Goal: Task Accomplishment & Management: Manage account settings

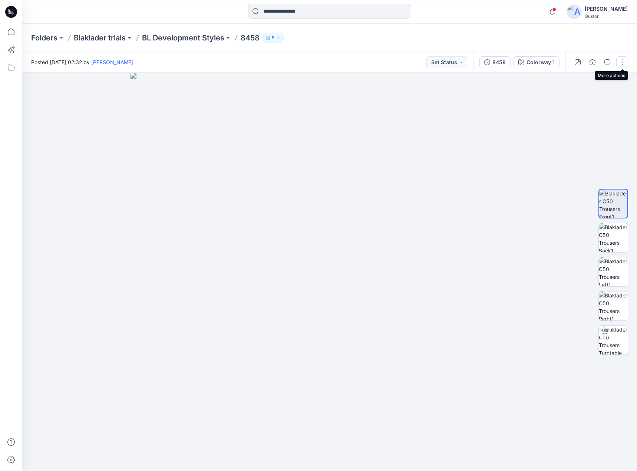
click at [622, 65] on button "button" at bounding box center [622, 62] width 12 height 12
click at [585, 101] on button "Edit" at bounding box center [591, 100] width 68 height 14
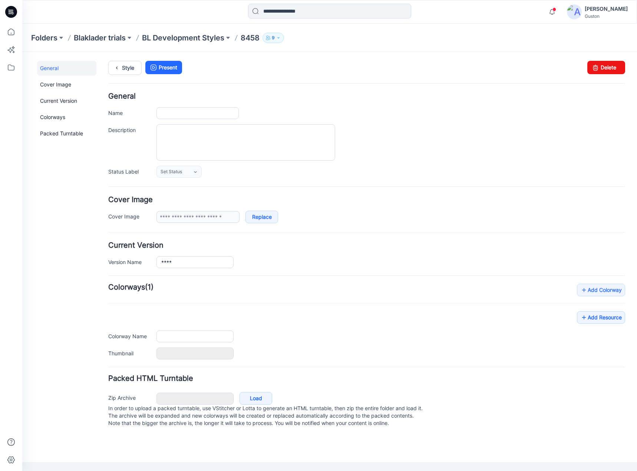
type input "****"
type input "**********"
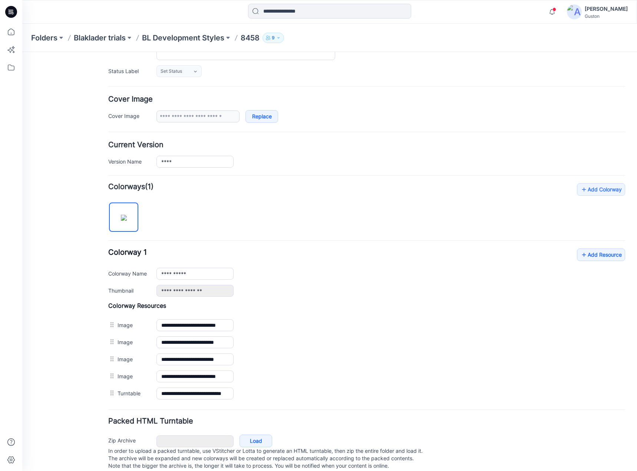
scroll to position [116, 0]
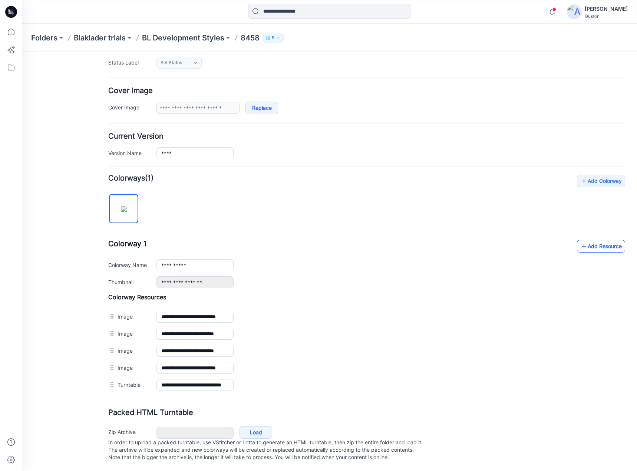
click at [580, 240] on icon at bounding box center [583, 246] width 7 height 12
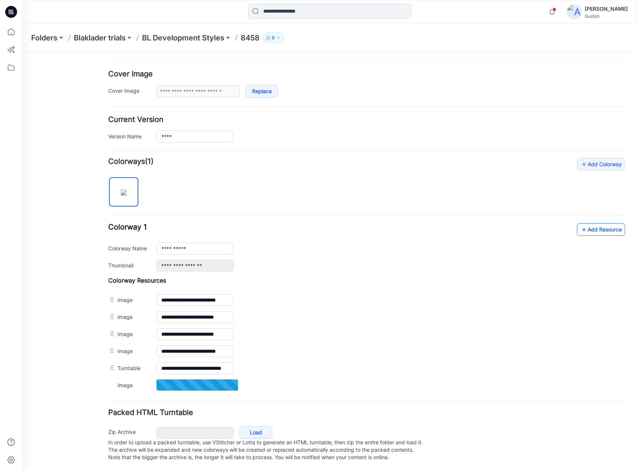
scroll to position [134, 0]
click at [585, 225] on link "Add Resource" at bounding box center [601, 229] width 48 height 13
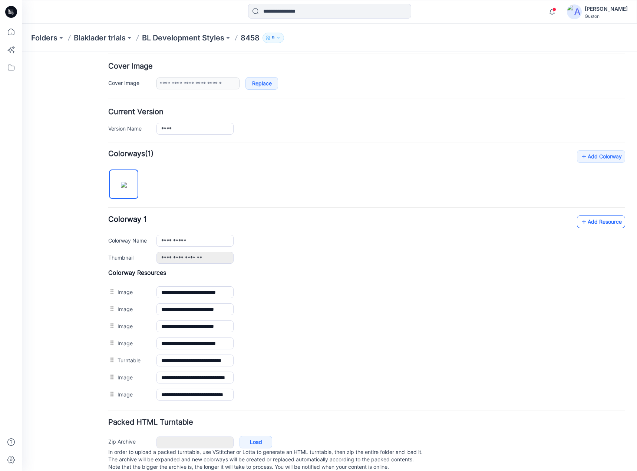
click at [593, 224] on link "Add Resource" at bounding box center [601, 222] width 48 height 13
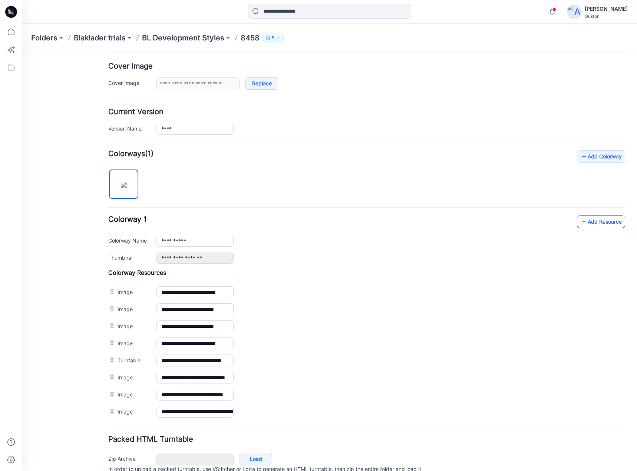
click at [599, 223] on link "Add Resource" at bounding box center [601, 222] width 48 height 13
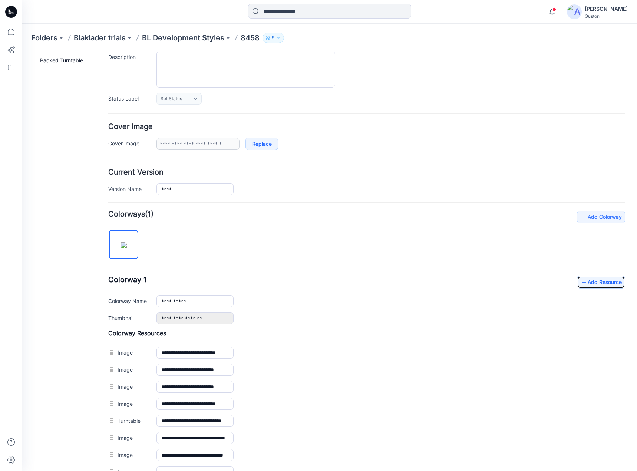
scroll to position [0, 0]
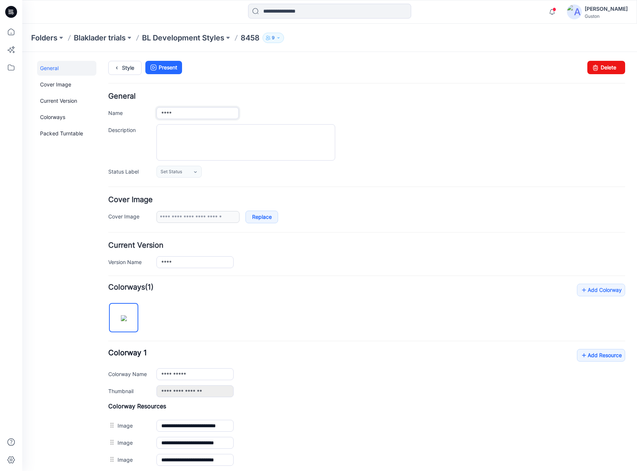
click at [179, 113] on input "****" at bounding box center [198, 113] width 82 height 12
paste input "*******"
click at [200, 112] on input "**********" at bounding box center [198, 113] width 82 height 12
paste input "********"
type input "**********"
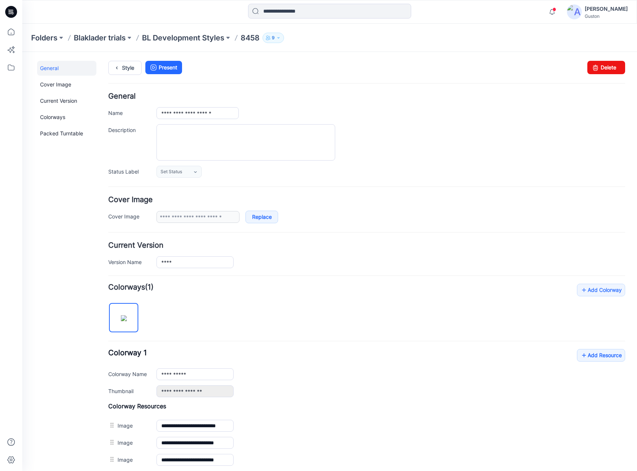
click at [287, 105] on div "**********" at bounding box center [366, 135] width 517 height 85
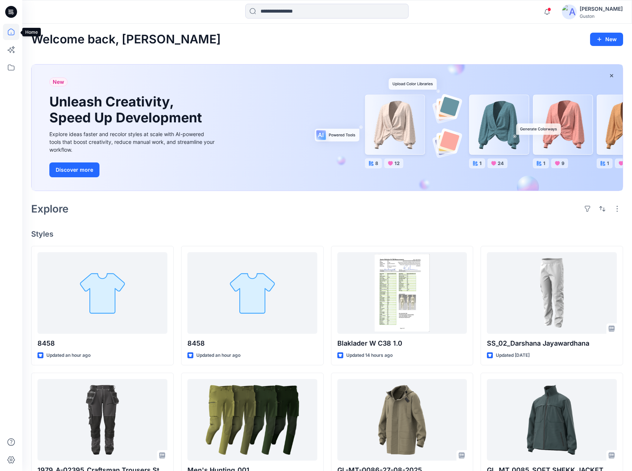
click at [8, 35] on icon at bounding box center [11, 32] width 16 height 16
click at [12, 35] on icon at bounding box center [11, 32] width 7 height 7
click at [11, 69] on icon at bounding box center [11, 67] width 16 height 16
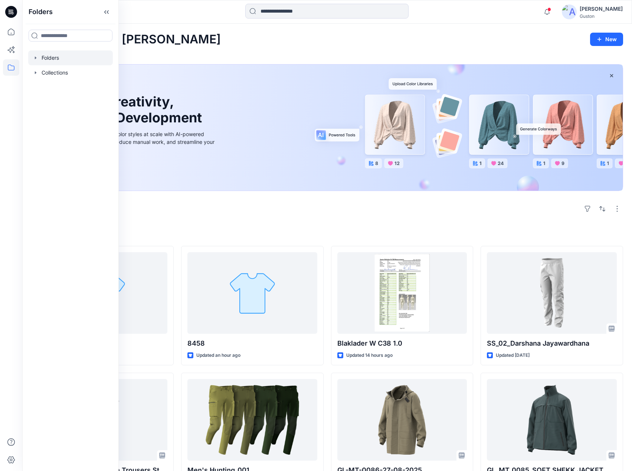
click at [62, 59] on div at bounding box center [70, 57] width 85 height 15
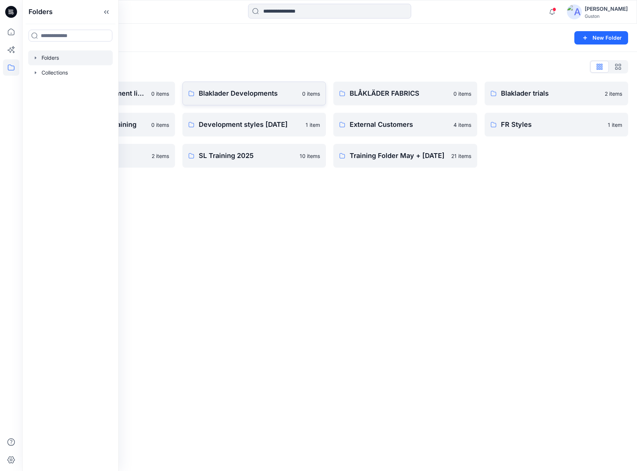
click at [284, 95] on p "Blaklader Developments" at bounding box center [248, 93] width 99 height 10
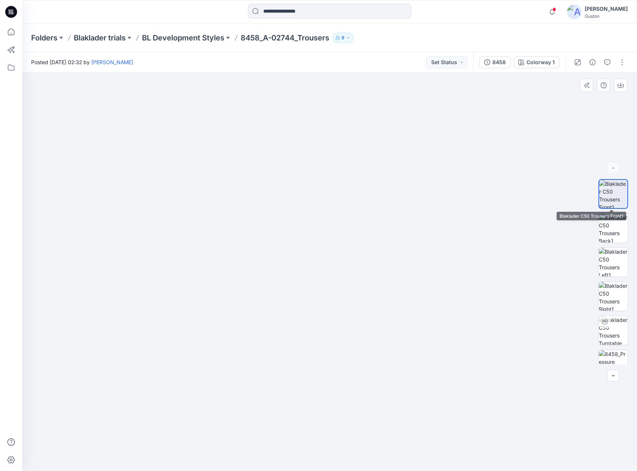
click at [618, 195] on img at bounding box center [613, 194] width 28 height 28
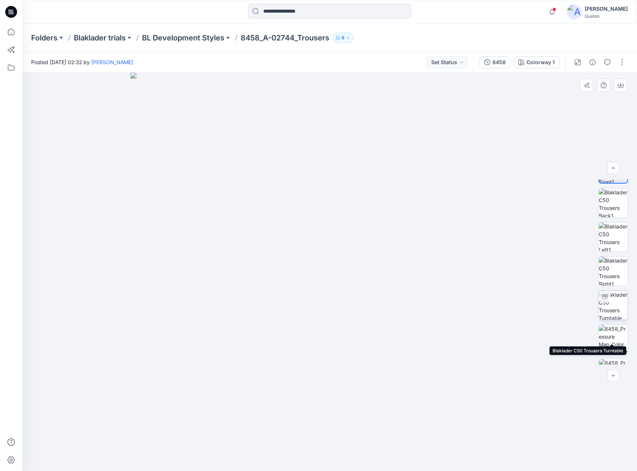
scroll to position [117, 0]
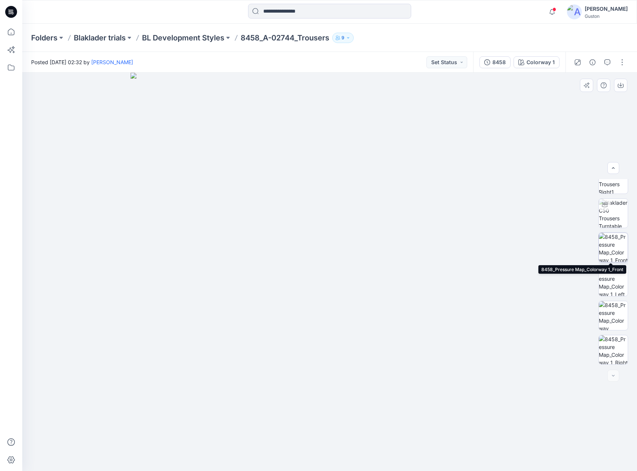
click at [612, 250] on img at bounding box center [613, 247] width 29 height 29
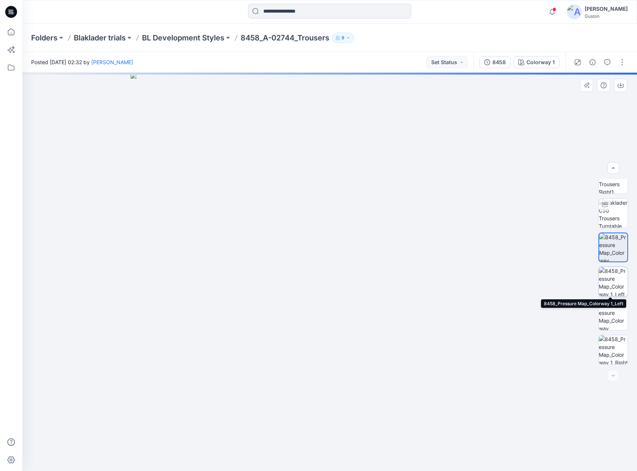
click at [615, 276] on img at bounding box center [613, 281] width 29 height 29
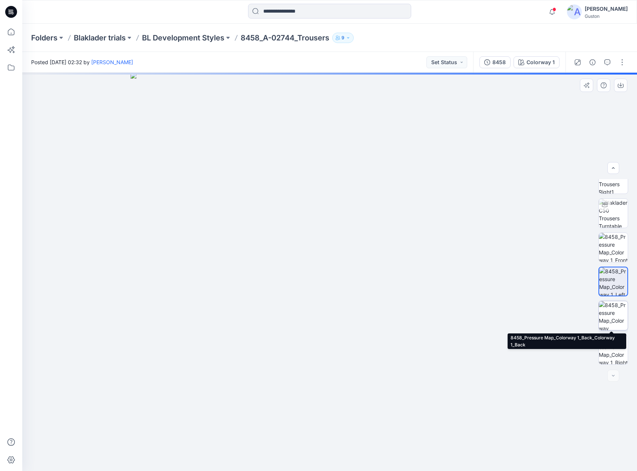
click at [615, 307] on img at bounding box center [613, 315] width 29 height 29
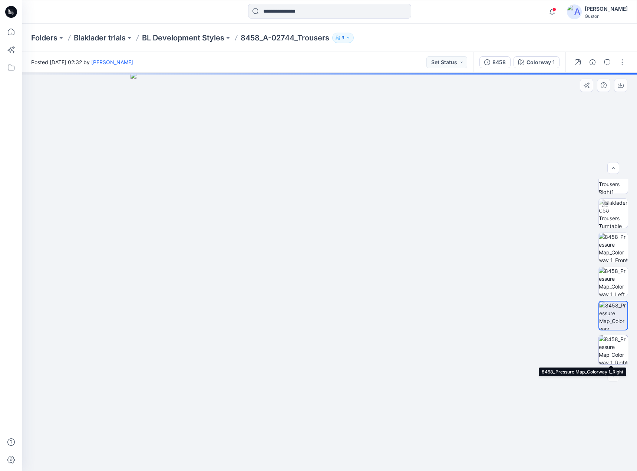
click at [615, 341] on img at bounding box center [613, 349] width 29 height 29
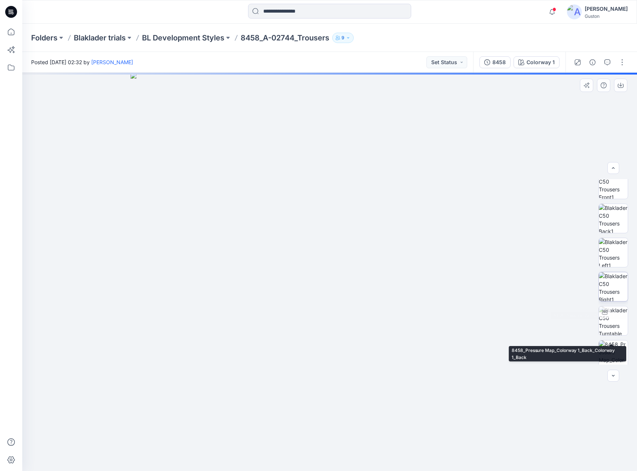
scroll to position [0, 0]
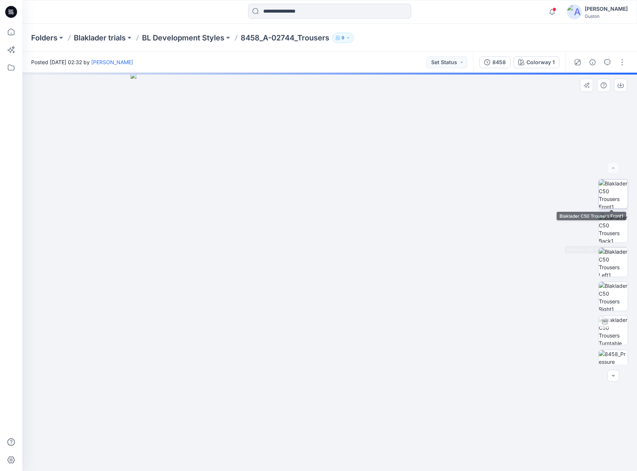
click at [617, 195] on img at bounding box center [613, 194] width 29 height 29
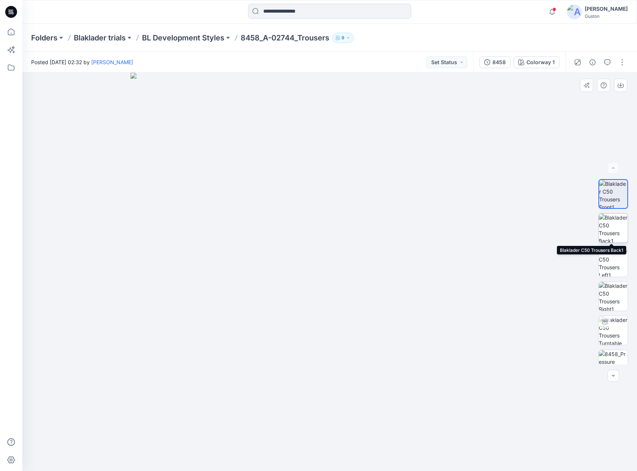
click at [616, 230] on img at bounding box center [613, 228] width 29 height 29
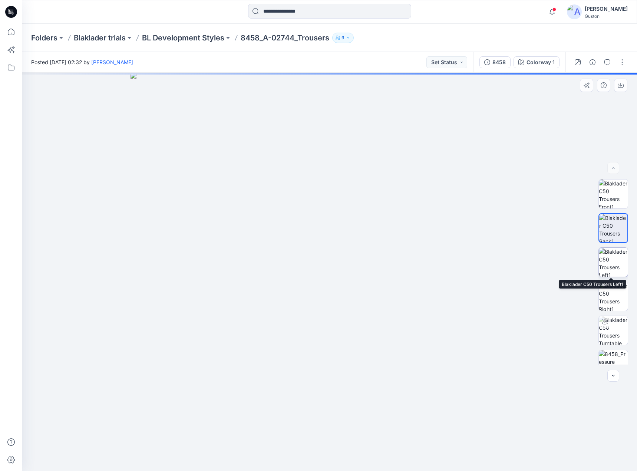
click at [615, 266] on img at bounding box center [613, 262] width 29 height 29
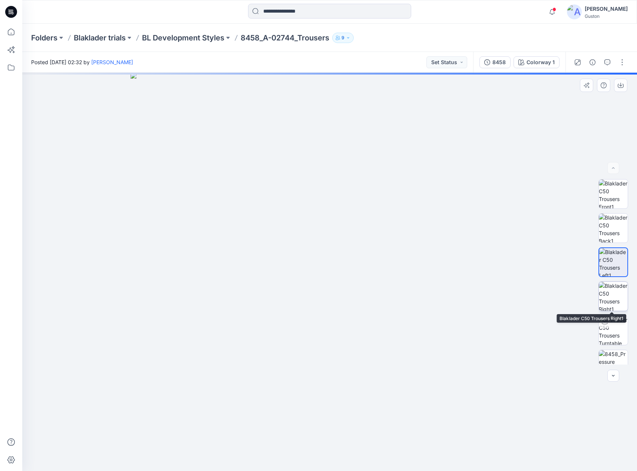
click at [612, 294] on img at bounding box center [613, 296] width 29 height 29
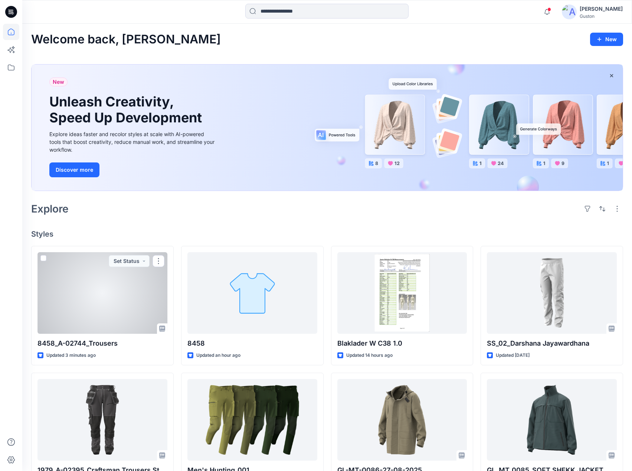
click at [129, 289] on div at bounding box center [102, 293] width 130 height 82
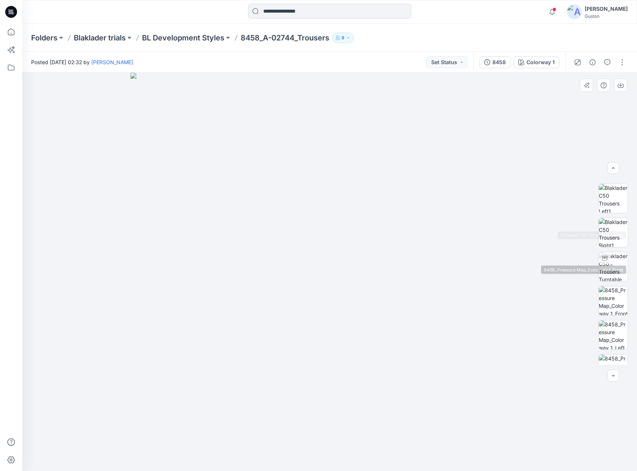
scroll to position [117, 0]
click at [619, 65] on button "button" at bounding box center [622, 62] width 12 height 12
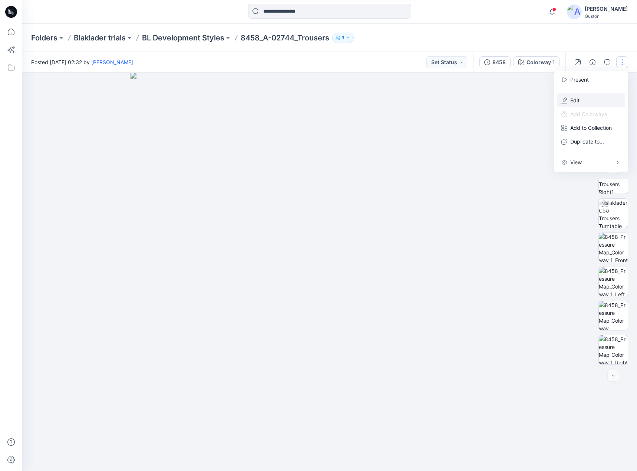
click at [575, 101] on p "Edit" at bounding box center [574, 100] width 9 height 8
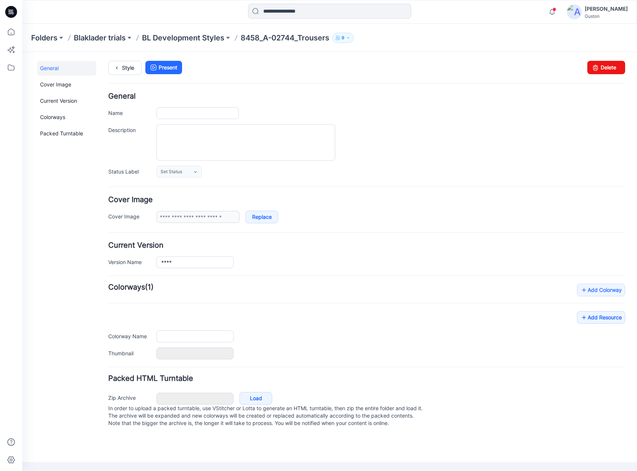
type input "**********"
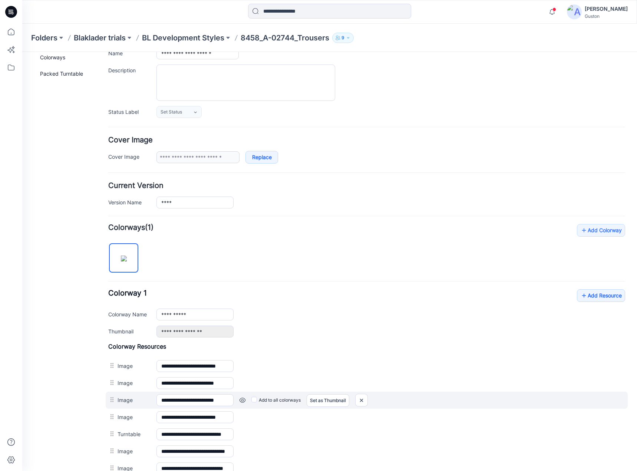
scroll to position [185, 0]
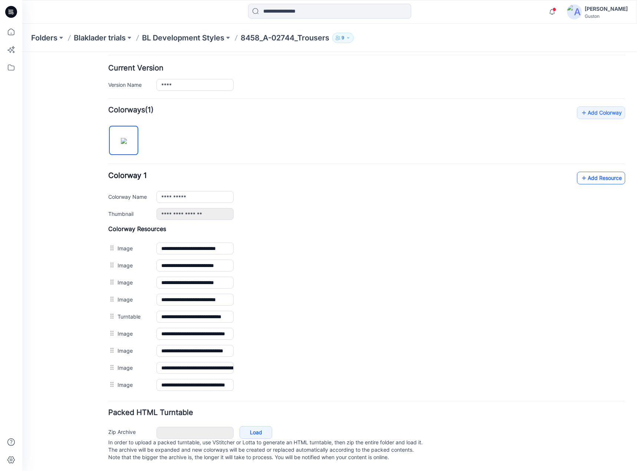
click at [594, 172] on link "Add Resource" at bounding box center [601, 178] width 48 height 13
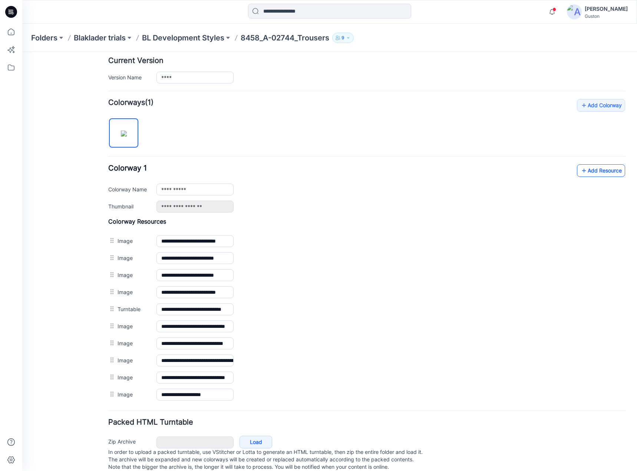
click at [593, 172] on link "Add Resource" at bounding box center [601, 170] width 48 height 13
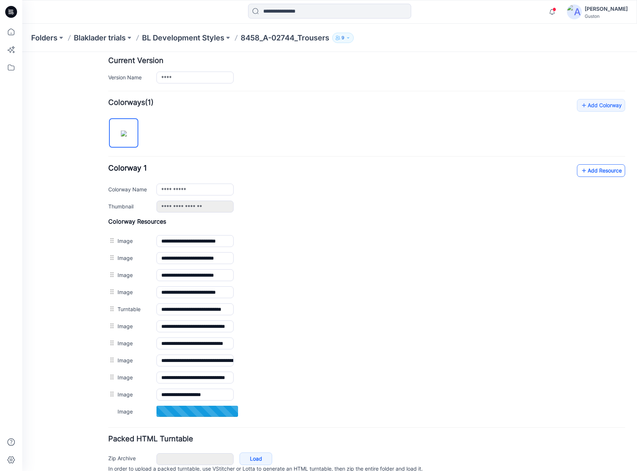
click at [585, 168] on link "Add Resource" at bounding box center [601, 170] width 48 height 13
click at [601, 173] on link "Add Resource" at bounding box center [601, 170] width 48 height 13
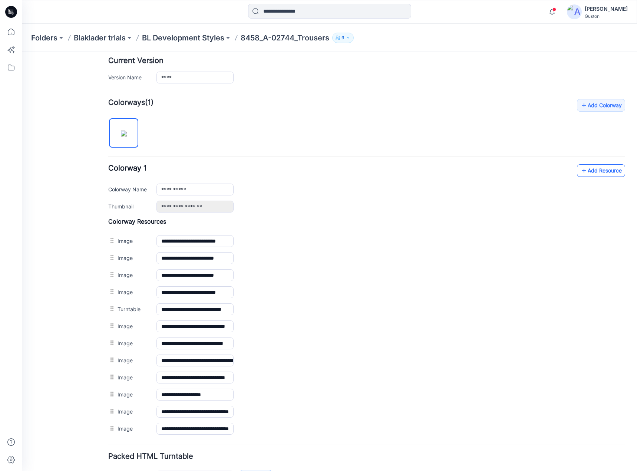
click at [596, 171] on link "Add Resource" at bounding box center [601, 170] width 48 height 13
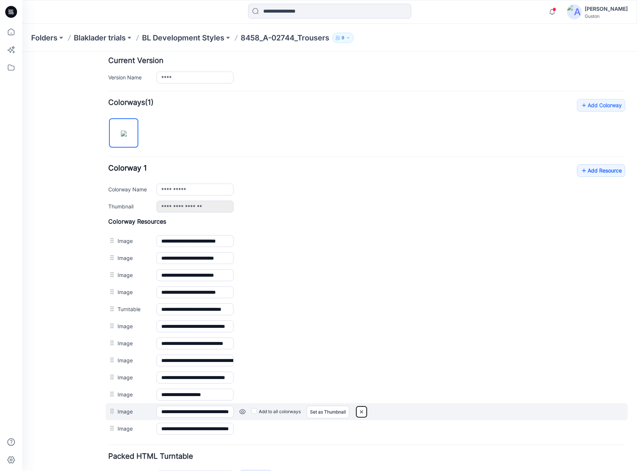
click at [22, 52] on img at bounding box center [22, 52] width 0 height 0
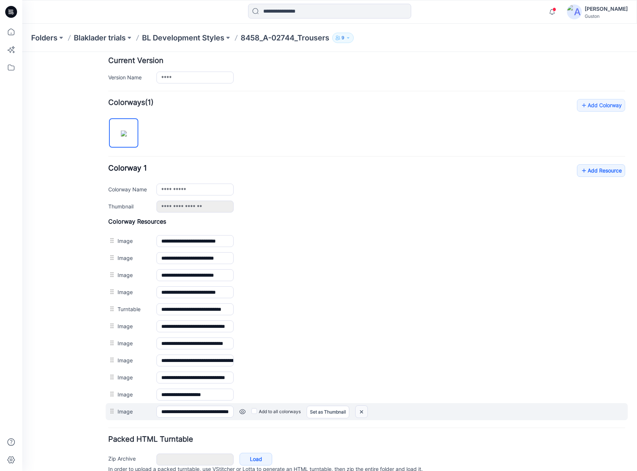
click at [22, 52] on img at bounding box center [22, 52] width 0 height 0
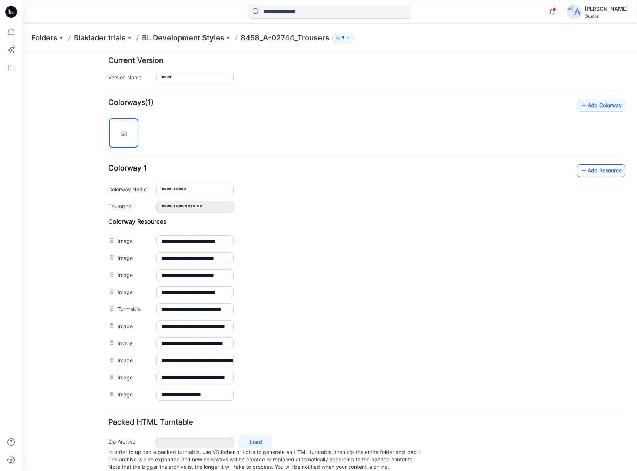
click at [595, 172] on link "Add Resource" at bounding box center [601, 170] width 48 height 13
click at [598, 167] on link "Add Resource" at bounding box center [601, 170] width 48 height 13
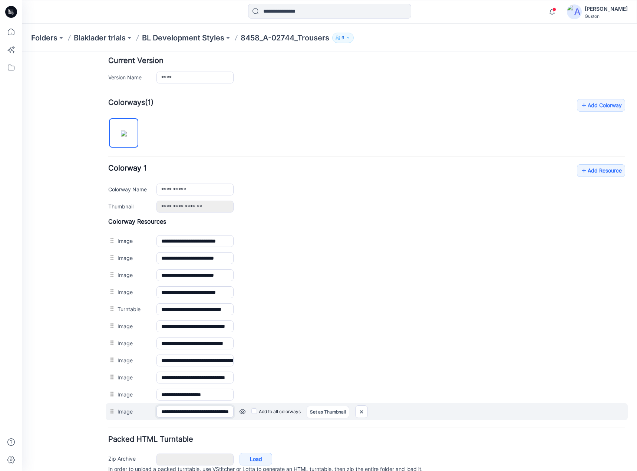
drag, startPoint x: 221, startPoint y: 413, endPoint x: 207, endPoint y: 411, distance: 14.6
click at [207, 411] on input "**********" at bounding box center [195, 412] width 77 height 12
drag, startPoint x: 233, startPoint y: 413, endPoint x: 193, endPoint y: 410, distance: 39.4
click at [193, 410] on input "**********" at bounding box center [195, 412] width 77 height 12
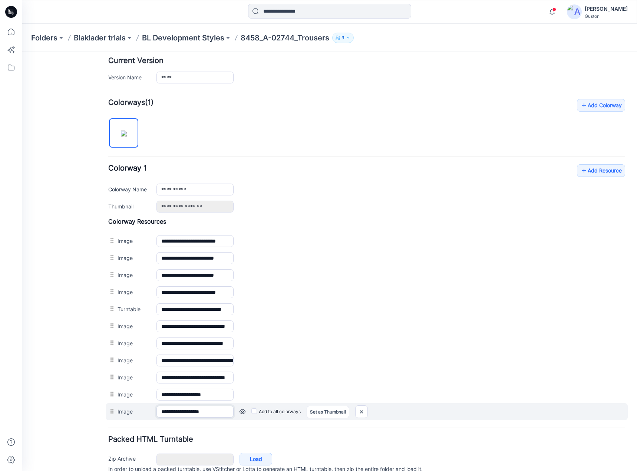
scroll to position [0, 0]
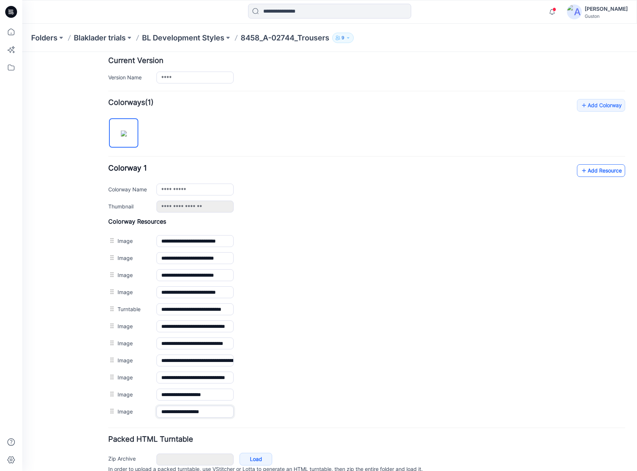
type input "**********"
click at [604, 172] on link "Add Resource" at bounding box center [601, 170] width 48 height 13
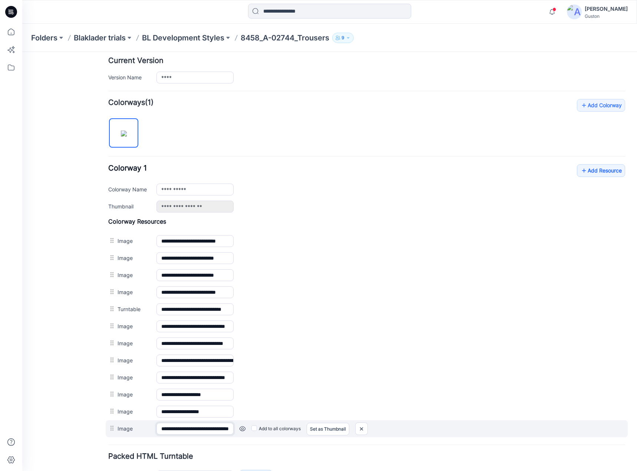
scroll to position [0, 28]
drag, startPoint x: 220, startPoint y: 430, endPoint x: 249, endPoint y: 429, distance: 29.3
click at [249, 429] on div "**********" at bounding box center [367, 428] width 522 height 17
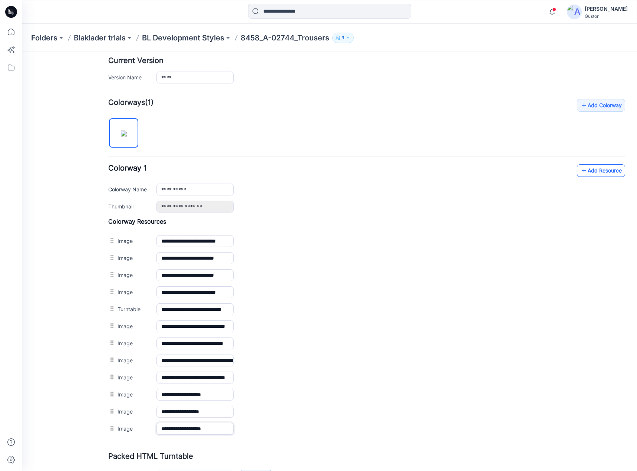
type input "**********"
click at [582, 171] on link "Add Resource" at bounding box center [601, 170] width 48 height 13
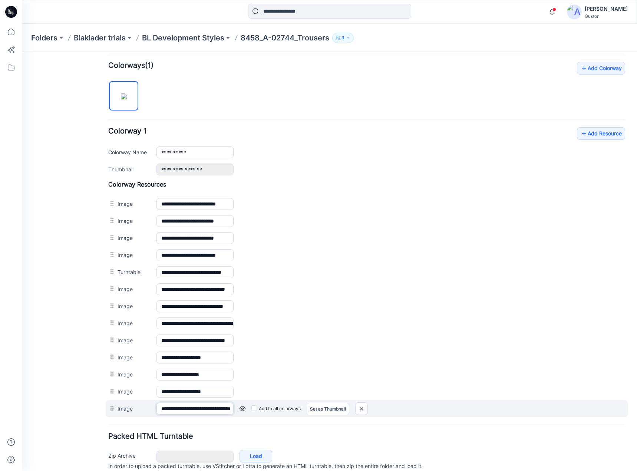
scroll to position [0, 29]
drag, startPoint x: 219, startPoint y: 410, endPoint x: 237, endPoint y: 411, distance: 17.4
click at [237, 411] on div "**********" at bounding box center [367, 408] width 522 height 17
type input "**********"
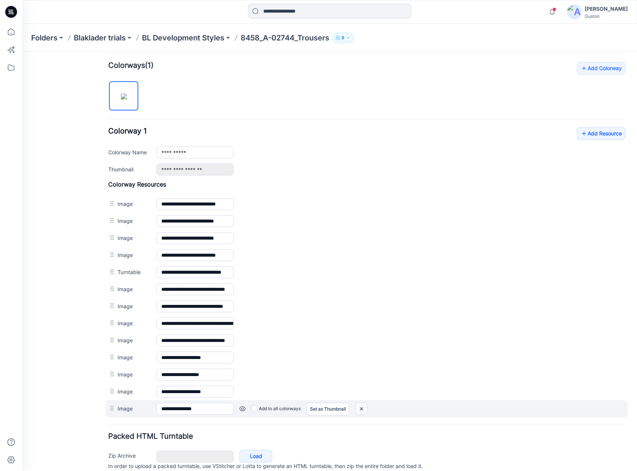
click at [22, 52] on img at bounding box center [22, 52] width 0 height 0
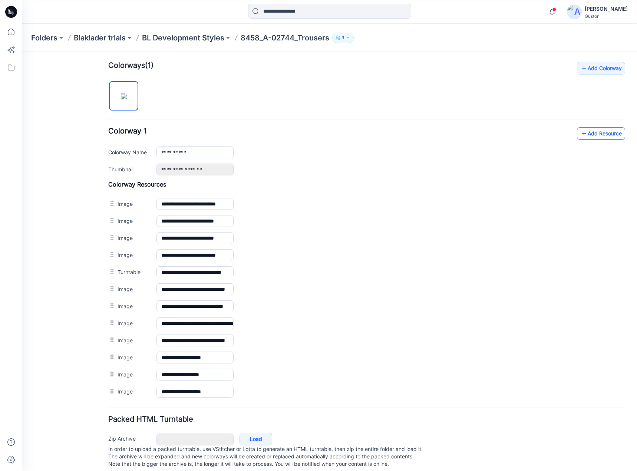
click at [603, 134] on link "Add Resource" at bounding box center [601, 133] width 48 height 13
click at [592, 134] on link "Add Resource" at bounding box center [601, 133] width 48 height 13
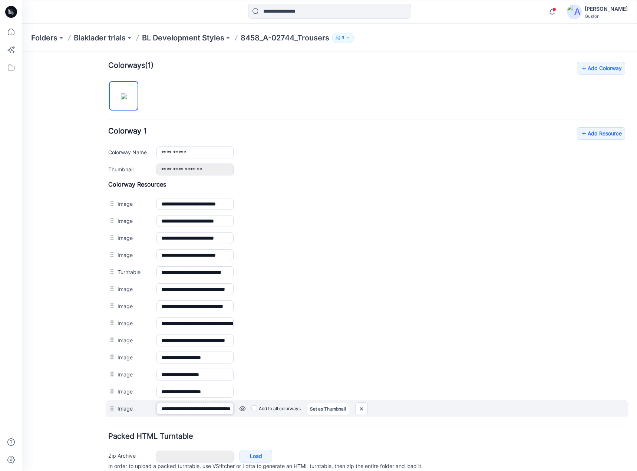
scroll to position [0, 29]
drag, startPoint x: 203, startPoint y: 409, endPoint x: 219, endPoint y: 412, distance: 16.2
click at [219, 412] on input "**********" at bounding box center [195, 409] width 77 height 12
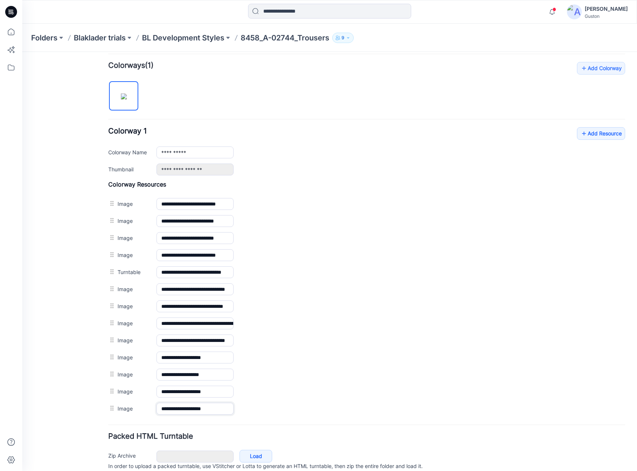
scroll to position [0, 0]
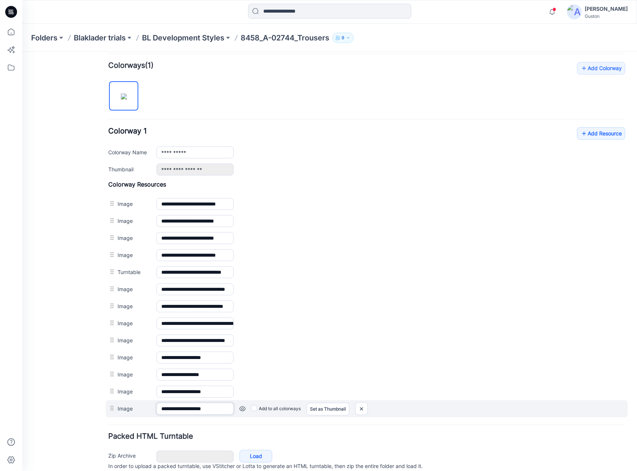
type input "**********"
click at [22, 52] on div "Add to all colorways Set as Thumbnail Unset as Thumbnail" at bounding box center [22, 52] width 0 height 0
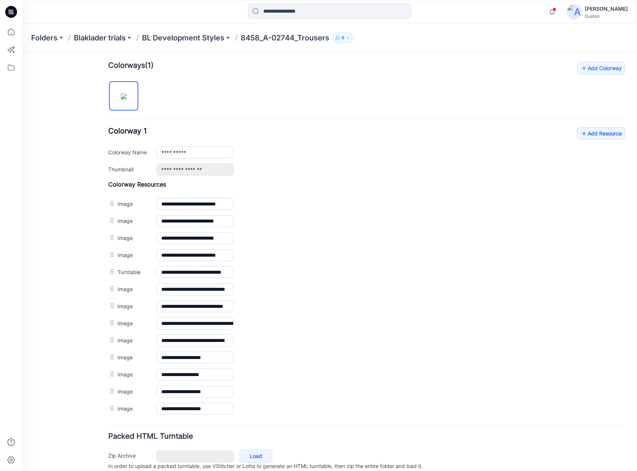
drag, startPoint x: 524, startPoint y: 98, endPoint x: 505, endPoint y: 100, distance: 19.0
click at [523, 98] on div "**********" at bounding box center [366, 239] width 517 height 355
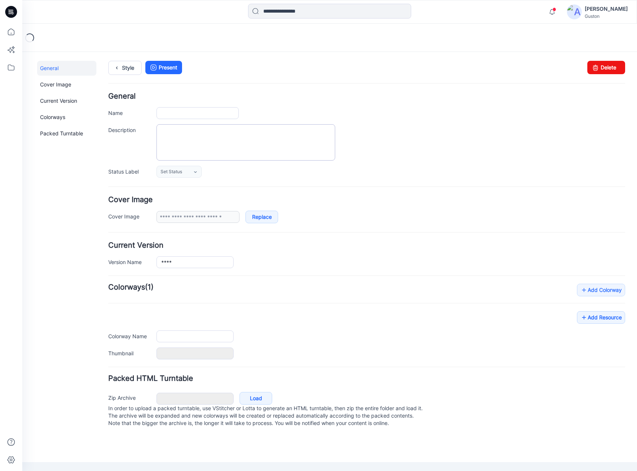
type input "**********"
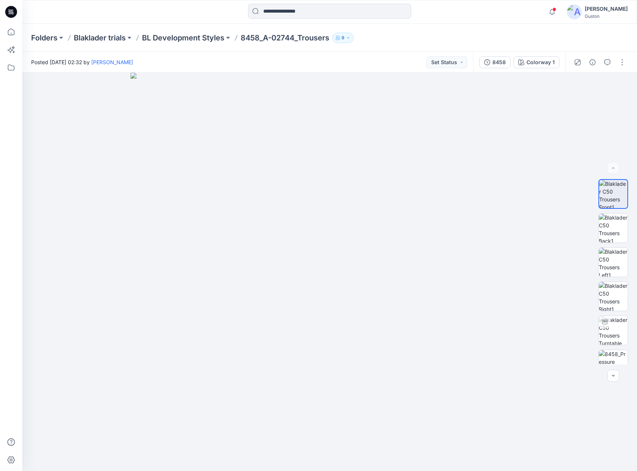
click at [617, 62] on button "button" at bounding box center [622, 62] width 12 height 12
click at [576, 103] on p "Edit" at bounding box center [574, 100] width 9 height 8
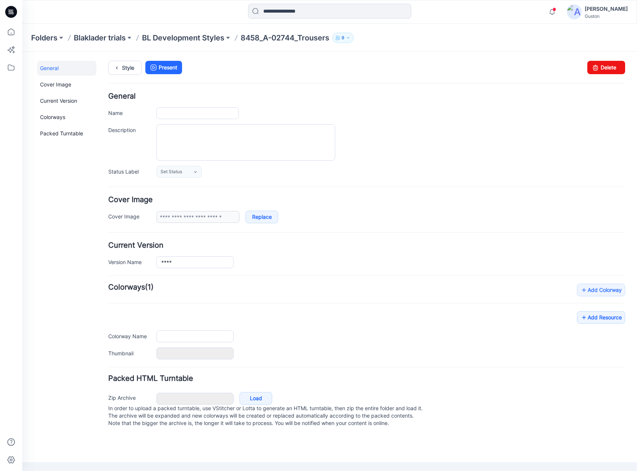
type input "**********"
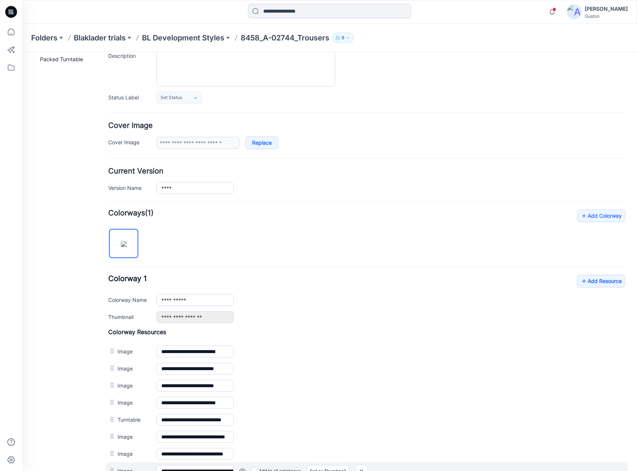
scroll to position [253, 0]
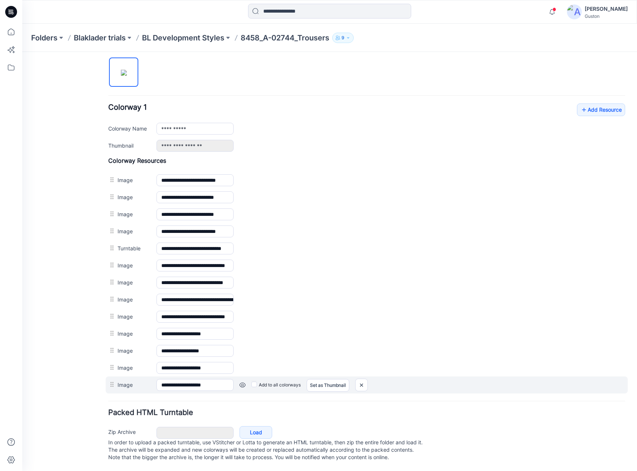
click at [113, 379] on div at bounding box center [112, 384] width 9 height 11
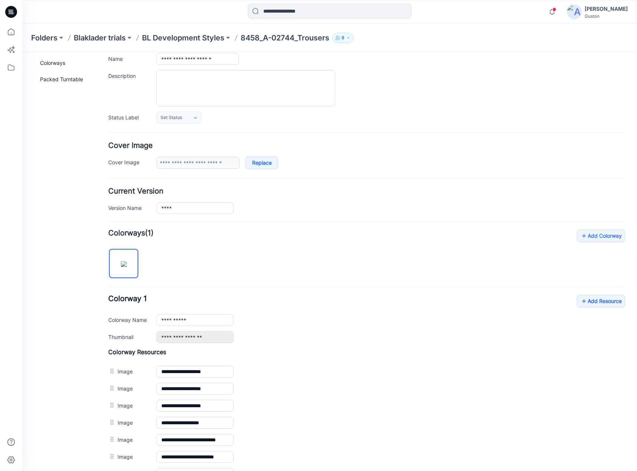
scroll to position [0, 0]
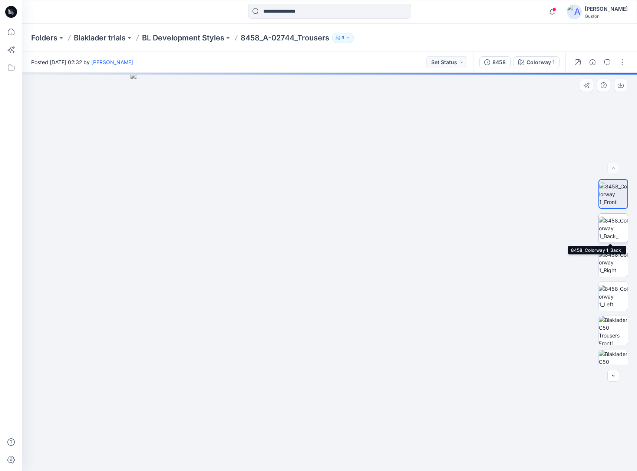
click at [613, 228] on img at bounding box center [613, 228] width 29 height 23
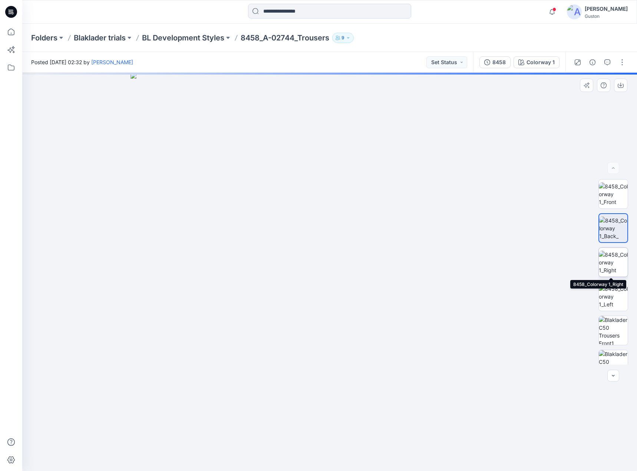
click at [613, 259] on img at bounding box center [613, 262] width 29 height 23
click at [608, 294] on img at bounding box center [613, 296] width 29 height 23
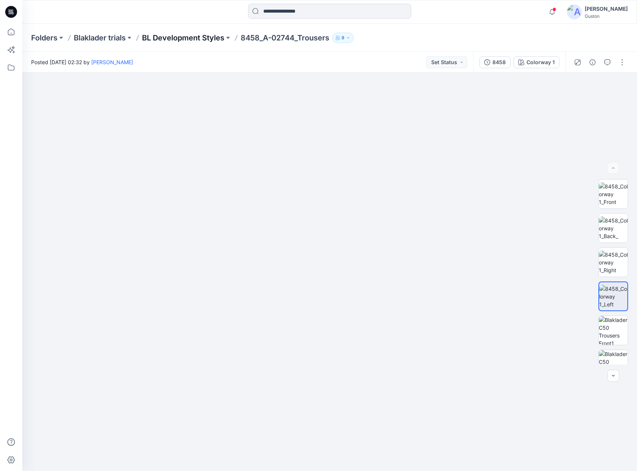
click at [188, 40] on p "BL Development Styles" at bounding box center [183, 38] width 82 height 10
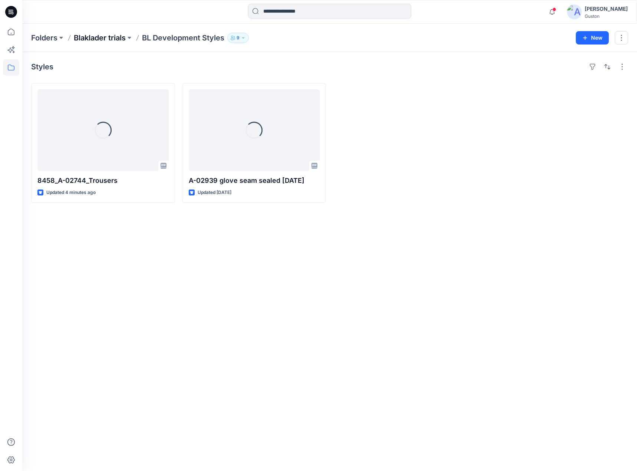
click at [106, 40] on p "Blaklader trials" at bounding box center [100, 38] width 52 height 10
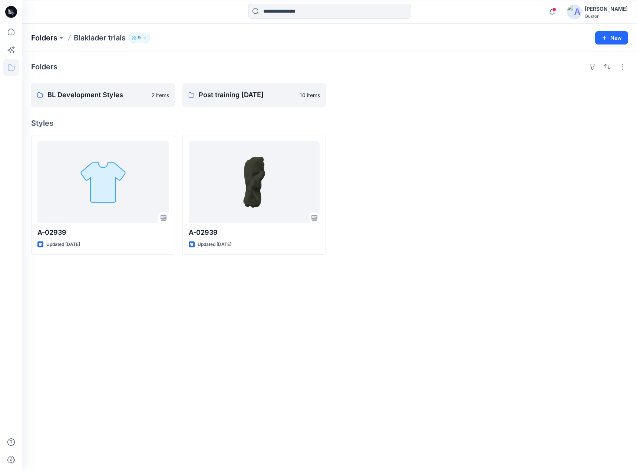
click at [50, 39] on p "Folders" at bounding box center [44, 38] width 26 height 10
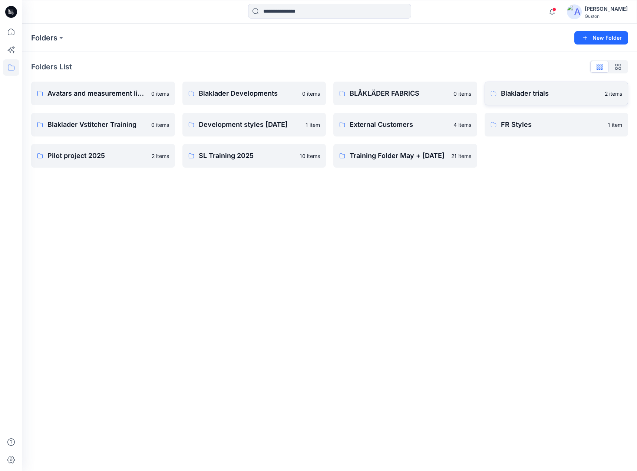
click at [552, 94] on p "Blaklader trials" at bounding box center [551, 93] width 100 height 10
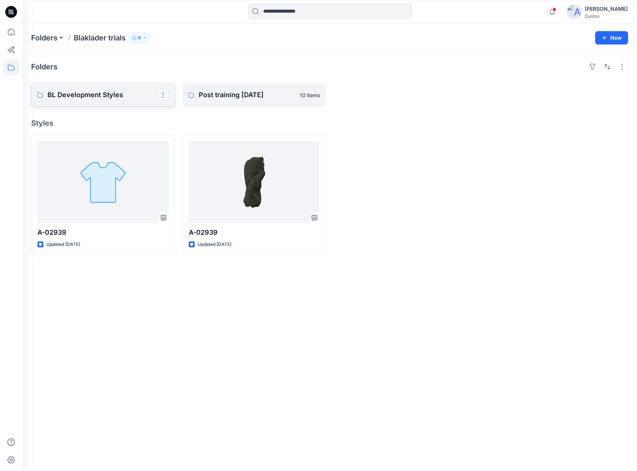
click at [165, 95] on button "button" at bounding box center [163, 95] width 12 height 12
click at [129, 95] on p "BL Development Styles" at bounding box center [102, 95] width 110 height 10
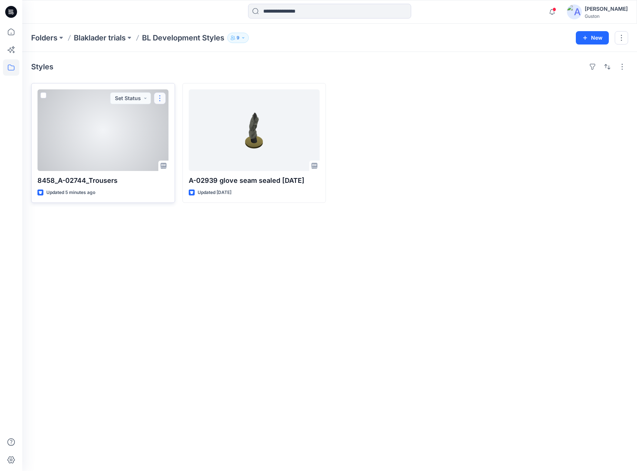
click at [160, 99] on button "button" at bounding box center [160, 98] width 12 height 12
click at [109, 139] on div at bounding box center [102, 130] width 131 height 82
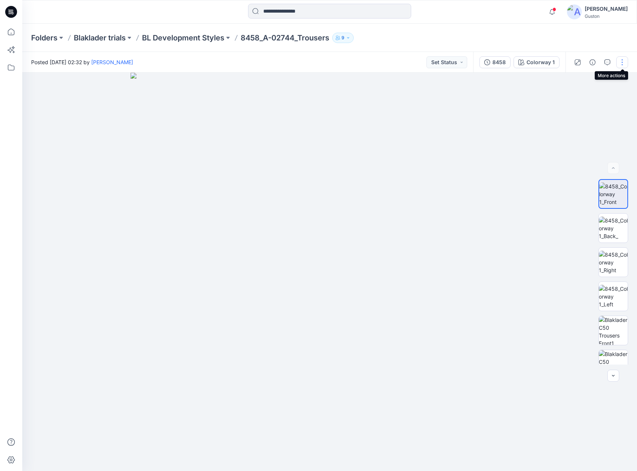
click at [621, 63] on button "button" at bounding box center [622, 62] width 12 height 12
click at [600, 145] on p "Duplicate to..." at bounding box center [587, 142] width 34 height 8
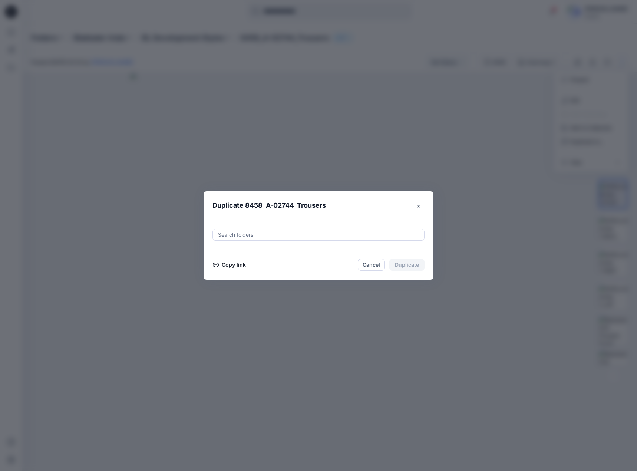
click at [306, 233] on div at bounding box center [318, 234] width 203 height 9
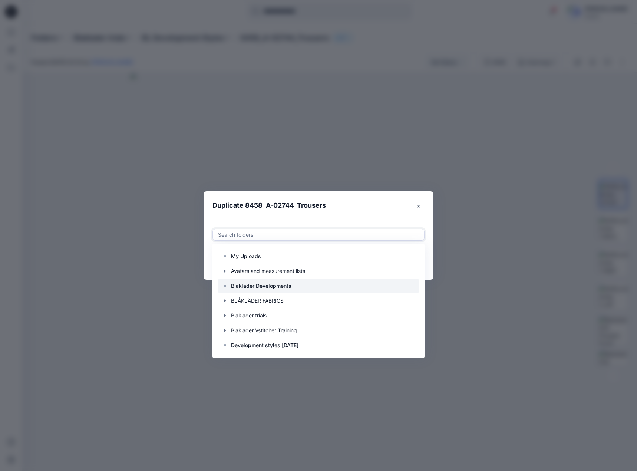
click at [276, 286] on p "Blaklader Developments" at bounding box center [261, 286] width 60 height 9
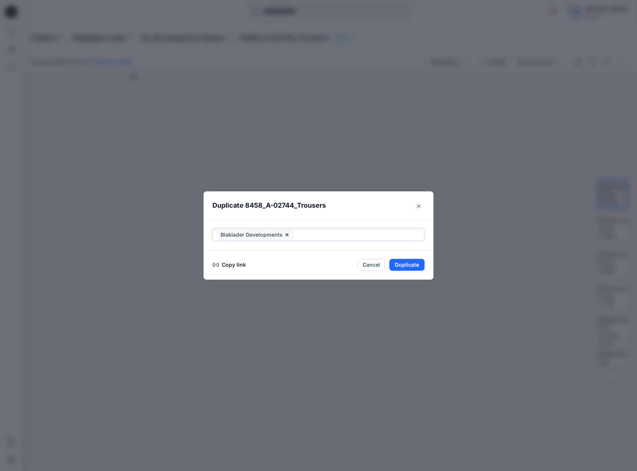
click at [347, 232] on div at bounding box center [357, 234] width 125 height 9
click at [411, 266] on button "Duplicate" at bounding box center [406, 265] width 35 height 12
click at [419, 207] on icon "Close" at bounding box center [419, 206] width 4 height 4
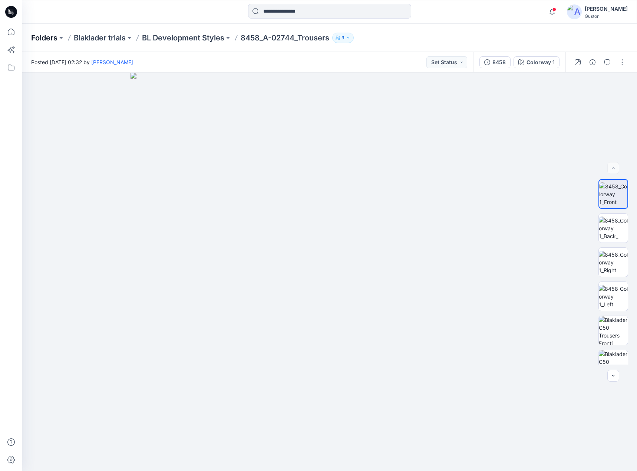
click at [43, 39] on p "Folders" at bounding box center [44, 38] width 26 height 10
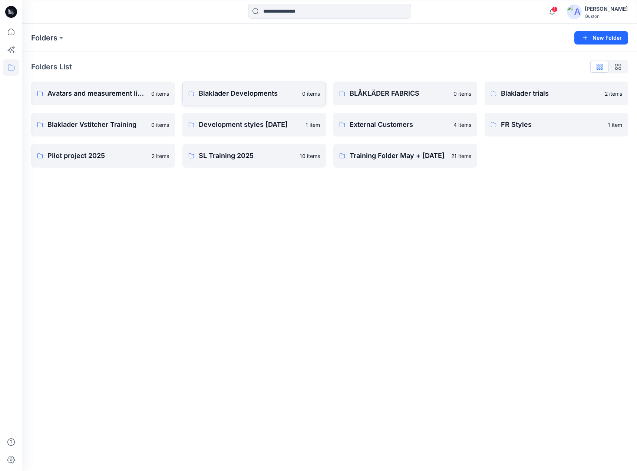
click at [282, 94] on p "Blaklader Developments" at bounding box center [248, 93] width 99 height 10
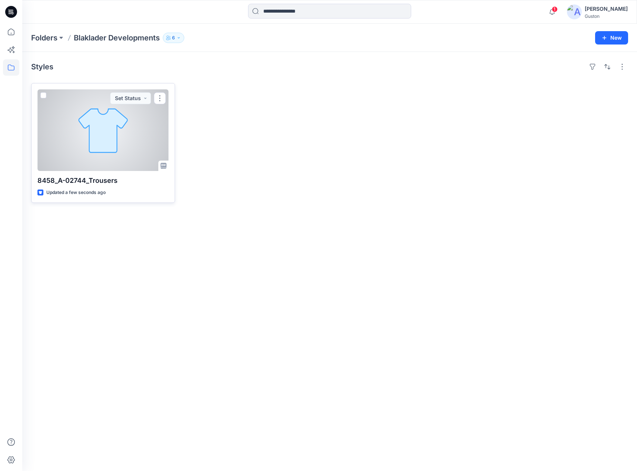
click at [145, 135] on div at bounding box center [102, 130] width 131 height 82
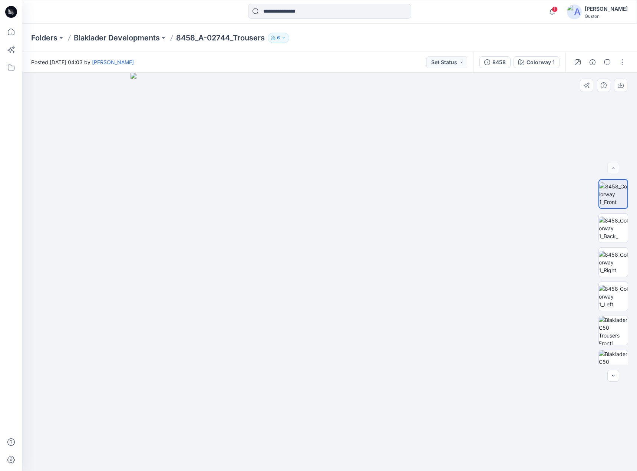
drag, startPoint x: 487, startPoint y: 310, endPoint x: 472, endPoint y: 310, distance: 15.2
click at [473, 312] on img at bounding box center [330, 272] width 398 height 398
drag, startPoint x: 478, startPoint y: 300, endPoint x: 520, endPoint y: 295, distance: 42.2
click at [477, 300] on img at bounding box center [330, 272] width 398 height 398
click at [616, 225] on img at bounding box center [613, 228] width 29 height 23
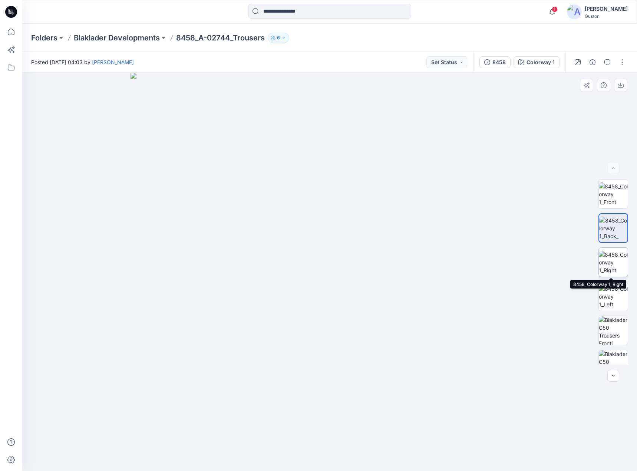
click at [618, 253] on img at bounding box center [613, 262] width 29 height 23
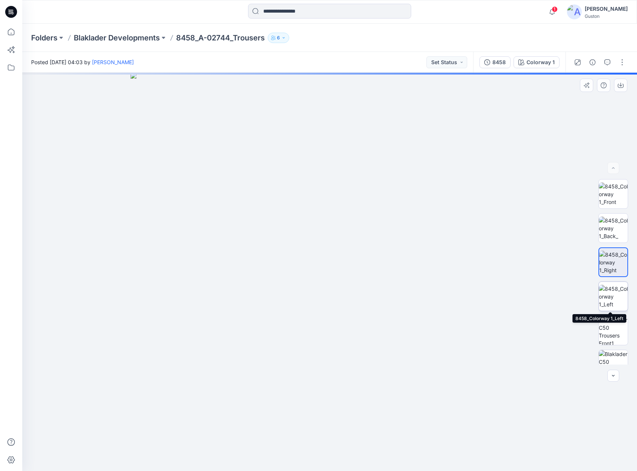
click at [613, 290] on img at bounding box center [613, 296] width 29 height 23
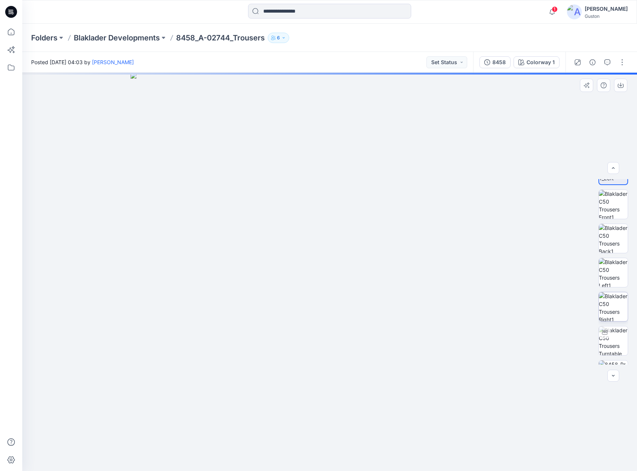
scroll to position [148, 0]
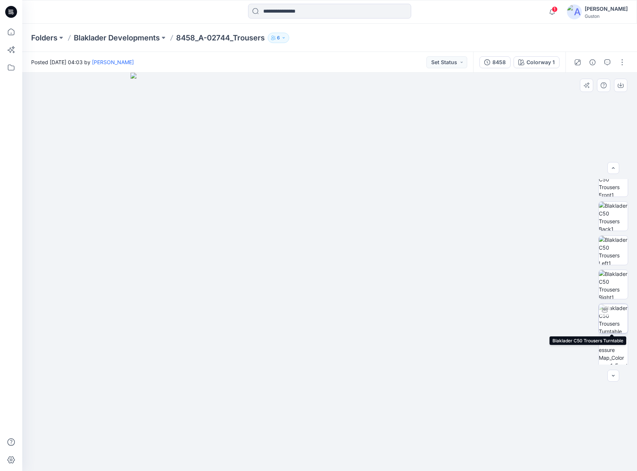
click at [611, 318] on img at bounding box center [613, 318] width 29 height 29
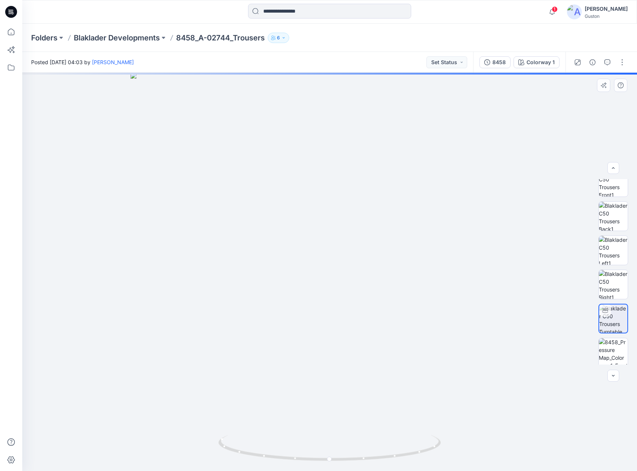
click at [332, 463] on foreignobject at bounding box center [330, 467] width 9 height 9
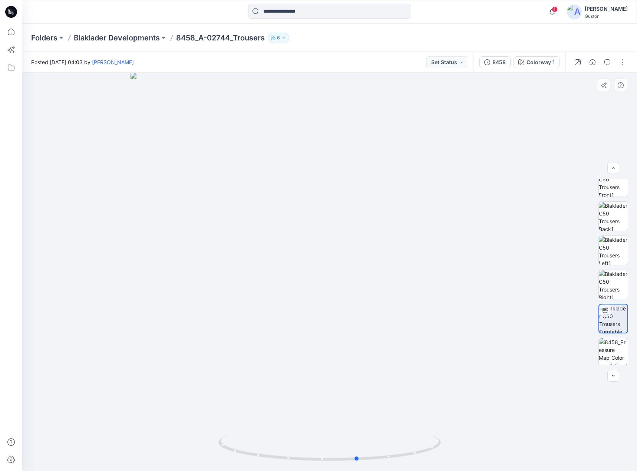
drag, startPoint x: 332, startPoint y: 462, endPoint x: 360, endPoint y: 384, distance: 83.5
click at [360, 384] on div at bounding box center [329, 272] width 615 height 398
drag, startPoint x: 451, startPoint y: 243, endPoint x: 470, endPoint y: 231, distance: 22.7
click at [452, 243] on div at bounding box center [329, 272] width 615 height 398
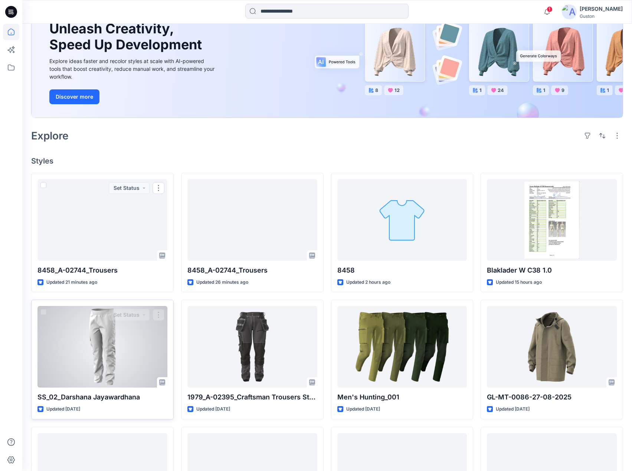
scroll to position [111, 0]
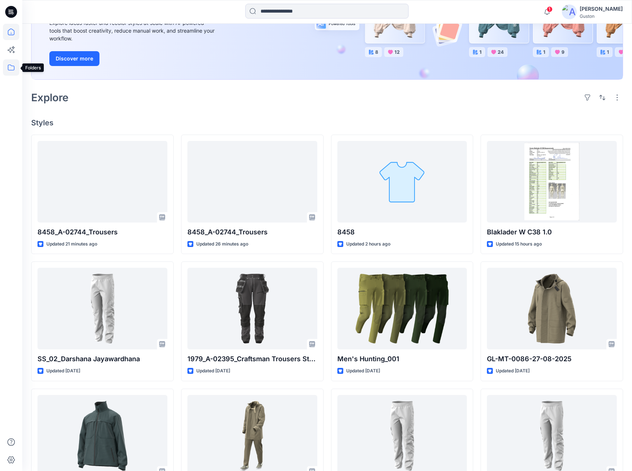
click at [11, 69] on icon at bounding box center [11, 67] width 16 height 16
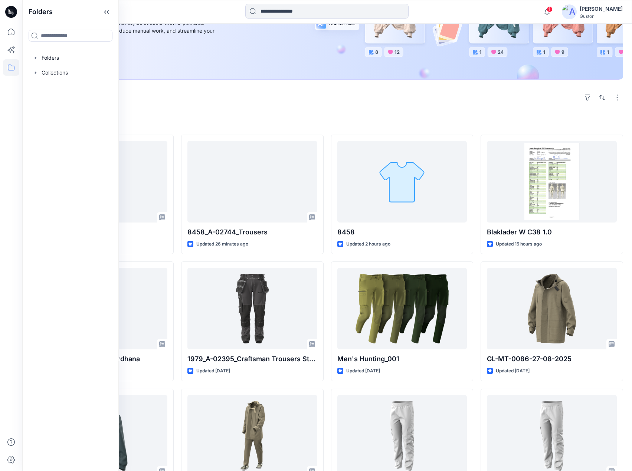
click at [185, 95] on div "Explore" at bounding box center [327, 98] width 592 height 18
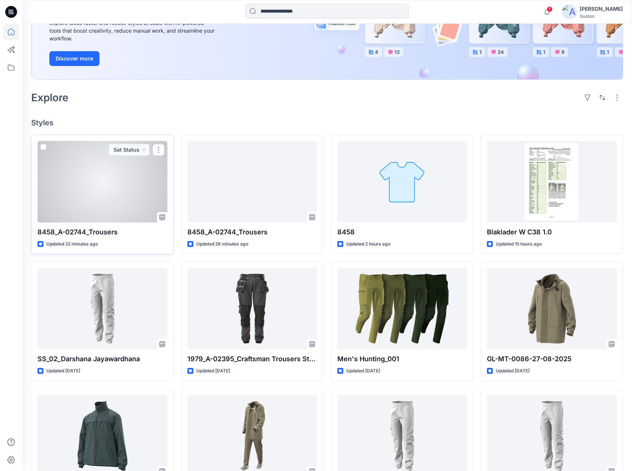
click at [98, 182] on div at bounding box center [102, 182] width 130 height 82
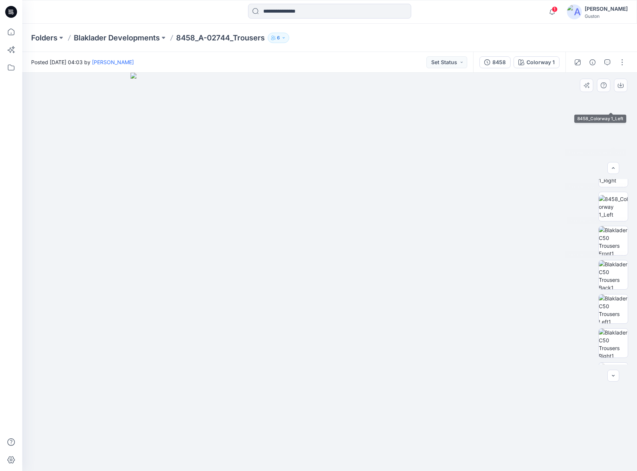
scroll to position [223, 0]
click at [610, 248] on img at bounding box center [613, 244] width 29 height 29
drag, startPoint x: 331, startPoint y: 463, endPoint x: 480, endPoint y: 411, distance: 157.6
click at [457, 454] on div at bounding box center [329, 272] width 615 height 398
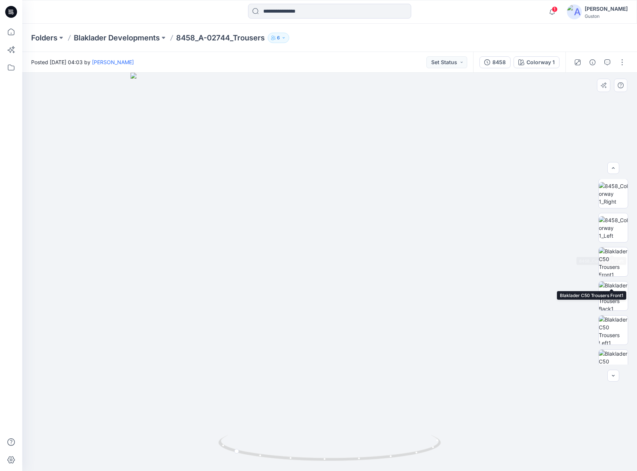
scroll to position [0, 0]
click at [610, 232] on img at bounding box center [613, 228] width 29 height 23
click at [624, 61] on button "button" at bounding box center [622, 62] width 12 height 12
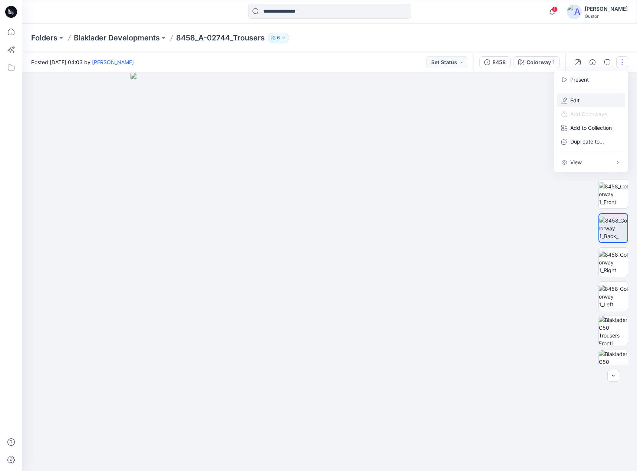
click at [587, 99] on button "Edit" at bounding box center [591, 100] width 68 height 14
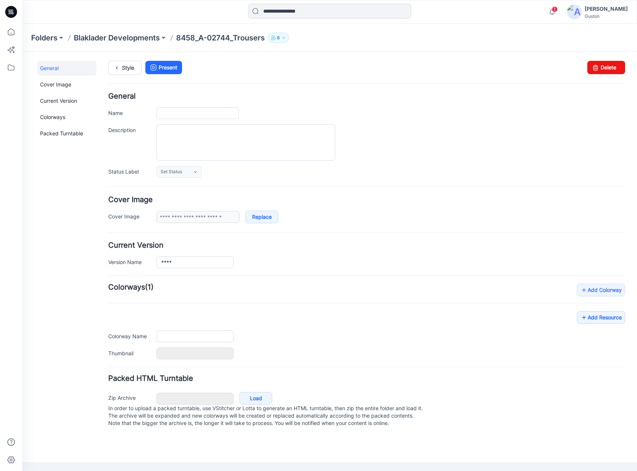
type input "**********"
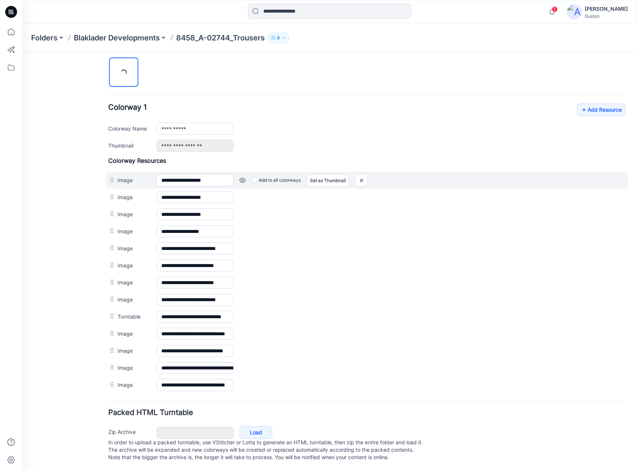
scroll to position [253, 0]
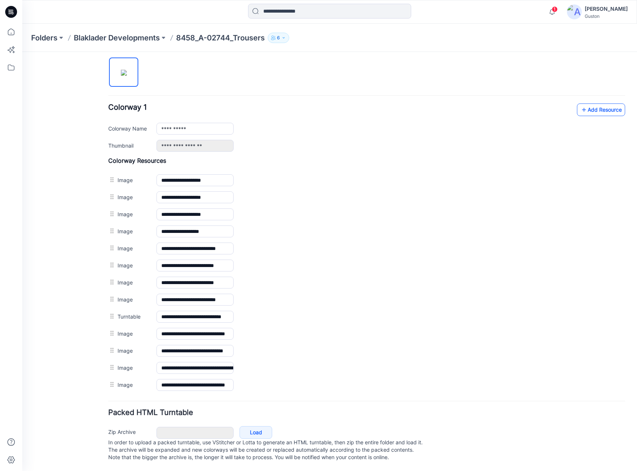
click at [587, 103] on link "Add Resource" at bounding box center [601, 109] width 48 height 13
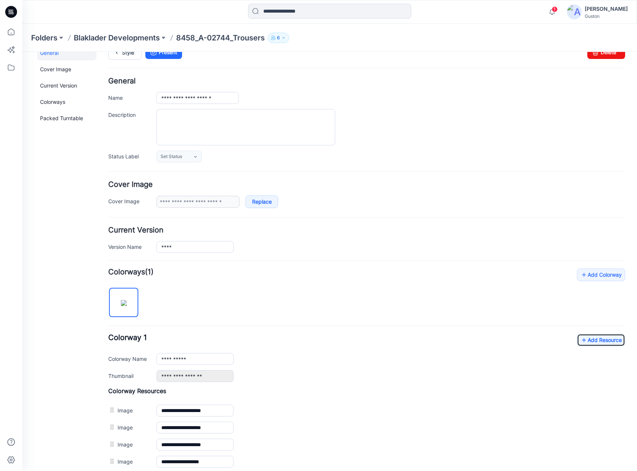
scroll to position [0, 0]
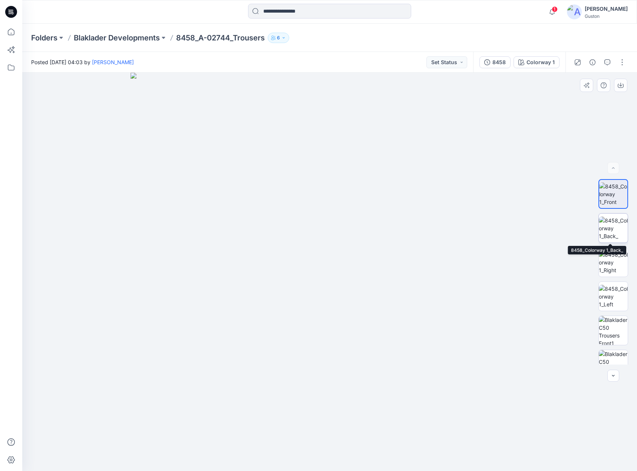
click at [618, 227] on img at bounding box center [613, 228] width 29 height 23
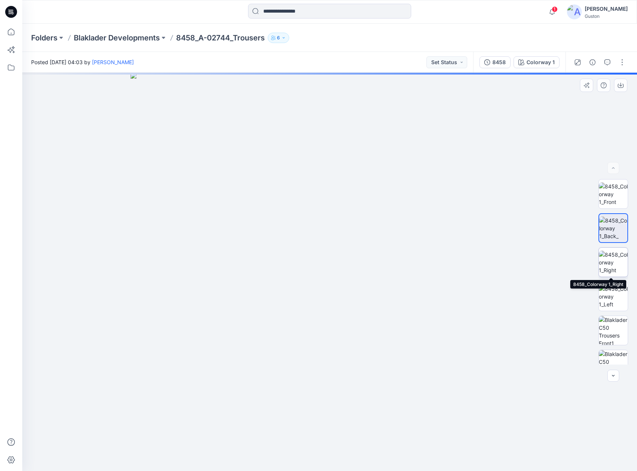
click at [613, 259] on img at bounding box center [613, 262] width 29 height 23
click at [612, 292] on img at bounding box center [613, 296] width 29 height 23
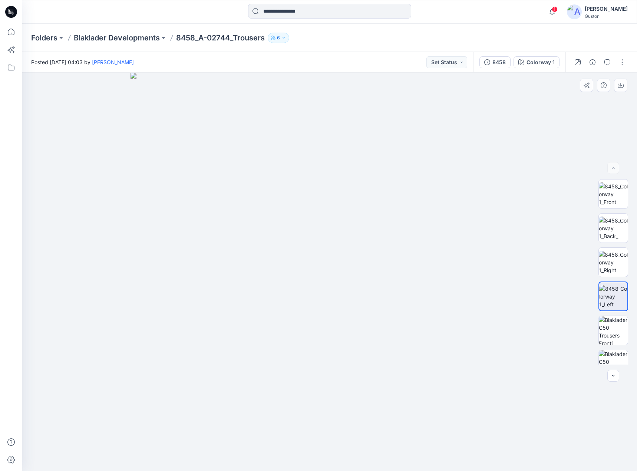
click at [436, 276] on img at bounding box center [330, 272] width 398 height 398
click at [613, 228] on img at bounding box center [613, 228] width 29 height 23
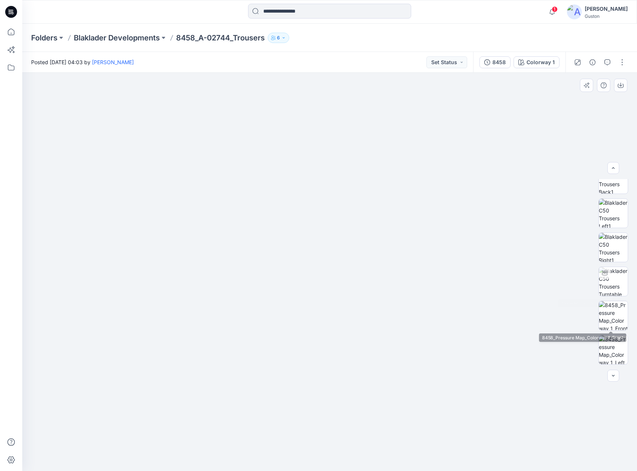
scroll to position [288, 0]
click at [610, 347] on img at bounding box center [613, 349] width 29 height 23
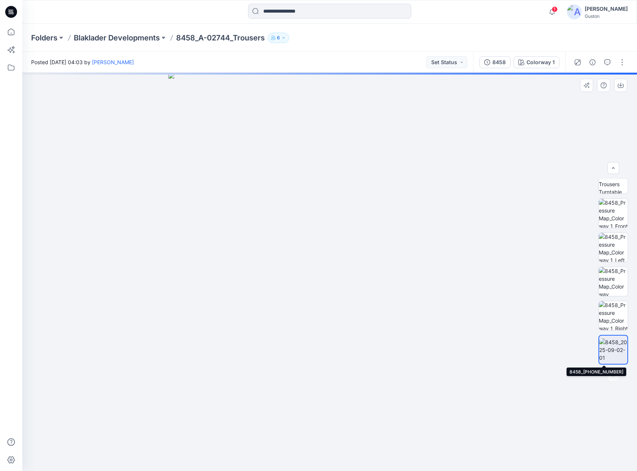
click at [614, 348] on img at bounding box center [613, 349] width 28 height 23
